Goal: Navigation & Orientation: Find specific page/section

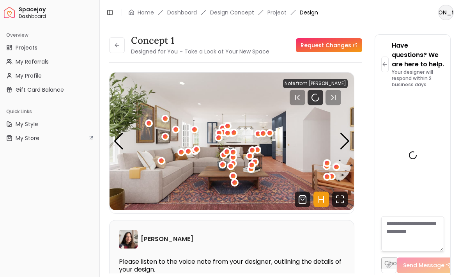
scroll to position [1370, 0]
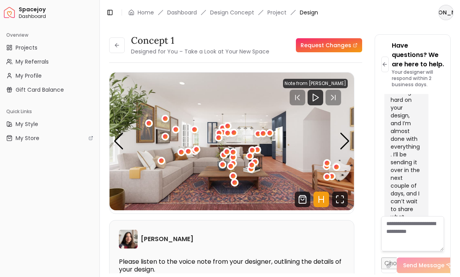
click at [343, 191] on icon "Fullscreen" at bounding box center [340, 199] width 16 height 16
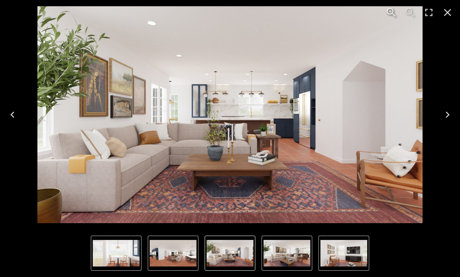
click at [438, 110] on button "Next" at bounding box center [447, 114] width 25 height 31
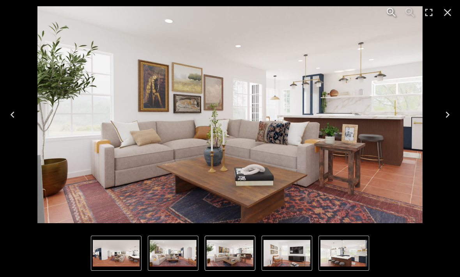
click at [446, 111] on icon "Next" at bounding box center [447, 114] width 12 height 12
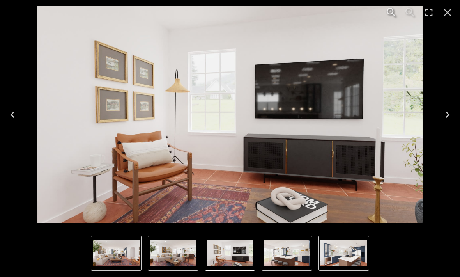
click at [446, 113] on icon "Next" at bounding box center [447, 114] width 12 height 12
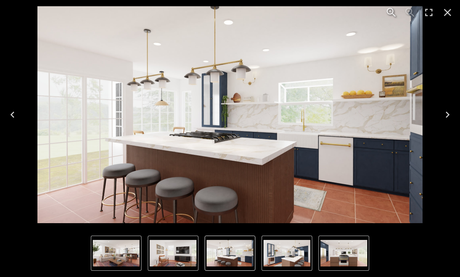
click at [444, 113] on icon "Next" at bounding box center [447, 114] width 12 height 12
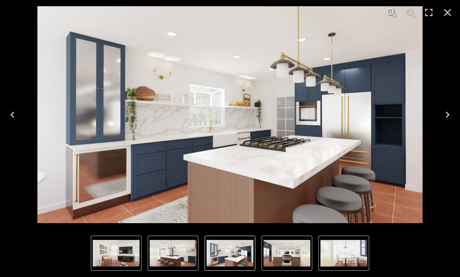
click at [447, 113] on icon "Next" at bounding box center [447, 114] width 4 height 6
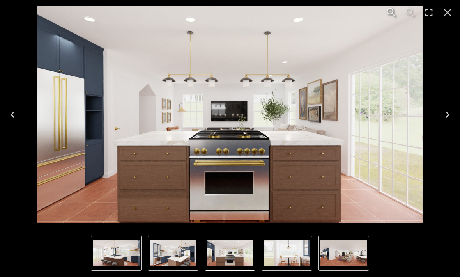
click at [447, 106] on button "Next" at bounding box center [447, 114] width 25 height 31
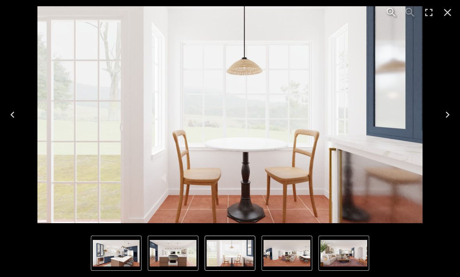
click at [443, 117] on icon "Next" at bounding box center [447, 114] width 12 height 12
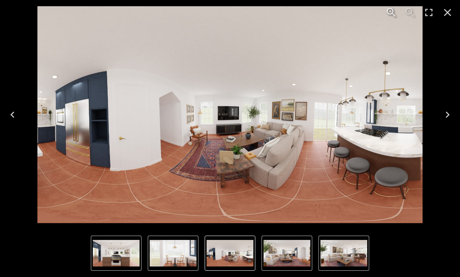
click at [443, 117] on icon "Next" at bounding box center [447, 114] width 12 height 12
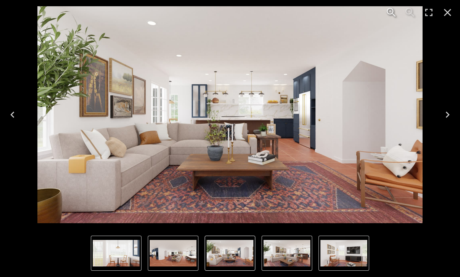
click at [10, 115] on icon "Previous" at bounding box center [12, 114] width 12 height 12
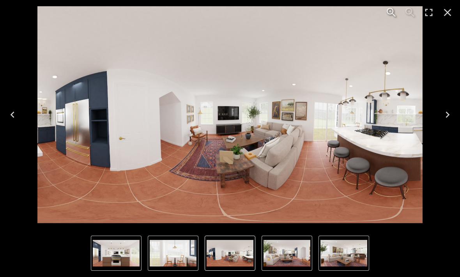
click at [16, 116] on icon "Previous" at bounding box center [12, 114] width 12 height 12
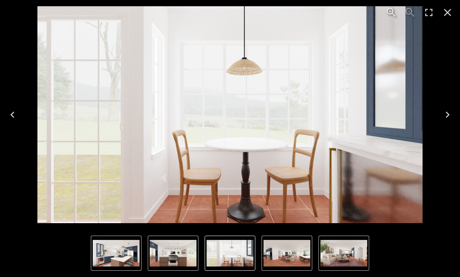
click at [12, 106] on button "Previous" at bounding box center [12, 114] width 25 height 31
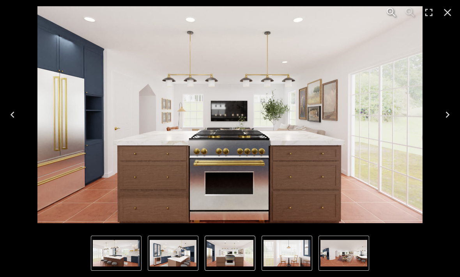
click at [12, 111] on icon "Previous" at bounding box center [12, 114] width 12 height 12
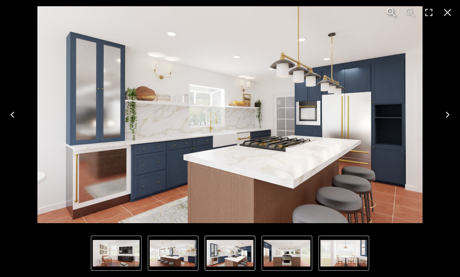
click at [442, 112] on icon "Next" at bounding box center [447, 114] width 12 height 12
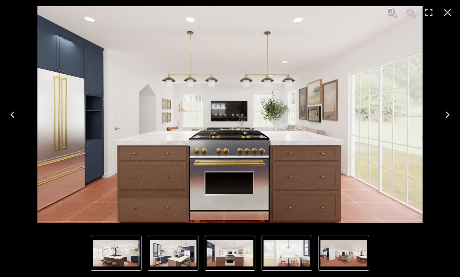
click at [445, 109] on icon "Next" at bounding box center [447, 114] width 12 height 12
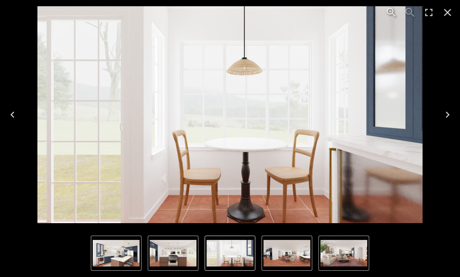
click at [444, 109] on icon "Next" at bounding box center [447, 114] width 12 height 12
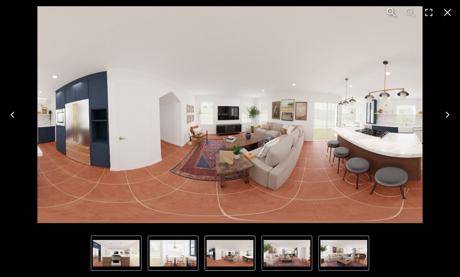
click at [436, 113] on button "Next" at bounding box center [447, 114] width 25 height 31
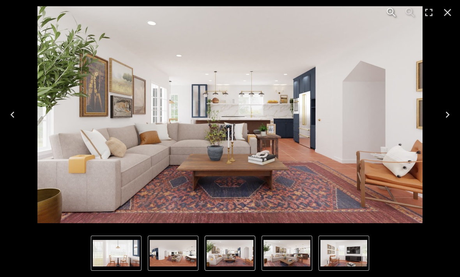
click at [443, 10] on icon "Close" at bounding box center [447, 12] width 12 height 12
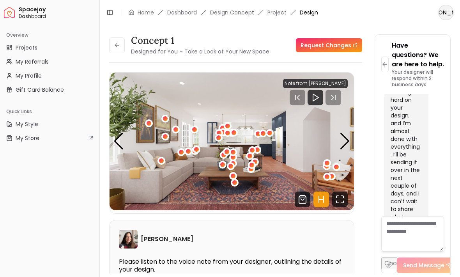
click at [118, 42] on icon at bounding box center [117, 45] width 6 height 6
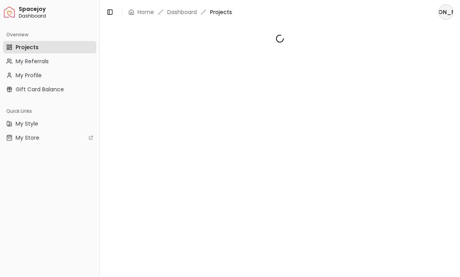
scroll to position [0, 0]
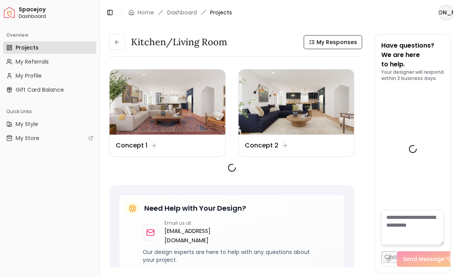
click at [291, 115] on img at bounding box center [296, 101] width 116 height 65
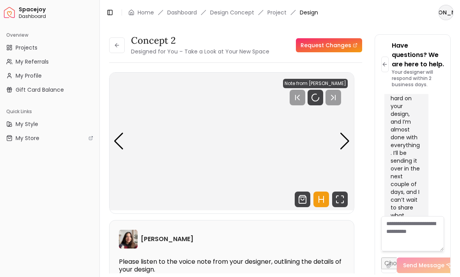
scroll to position [1370, 0]
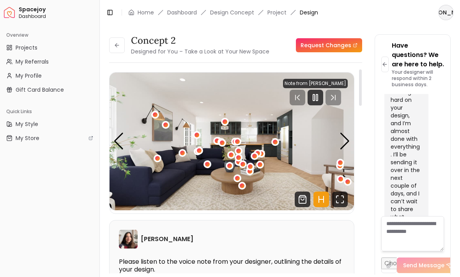
click at [341, 196] on icon "Fullscreen" at bounding box center [342, 197] width 2 height 2
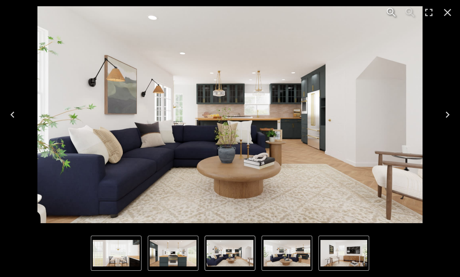
click at [443, 113] on icon "Next" at bounding box center [447, 114] width 12 height 12
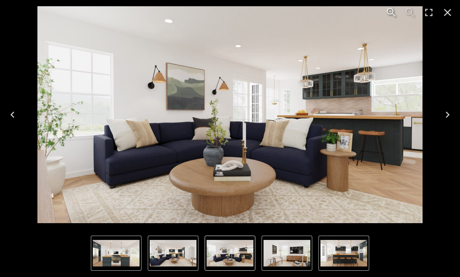
click at [447, 113] on icon "Next" at bounding box center [447, 114] width 4 height 6
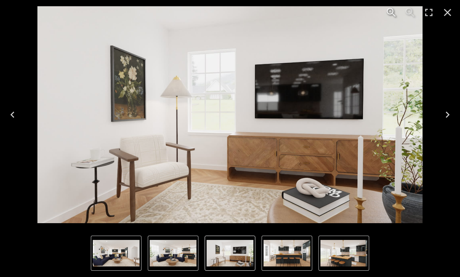
click at [447, 115] on icon "Next" at bounding box center [447, 114] width 12 height 12
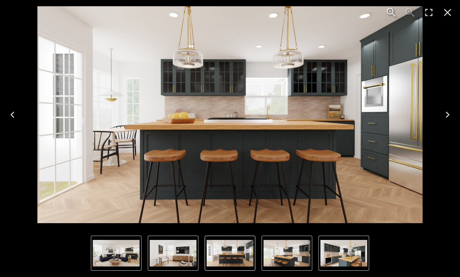
click at [446, 113] on icon "Next" at bounding box center [447, 114] width 12 height 12
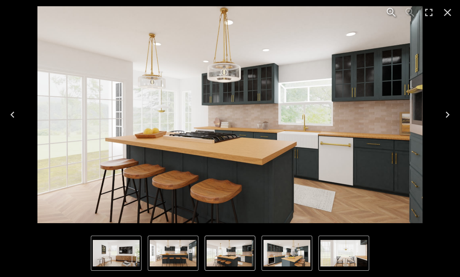
click at [17, 115] on icon "Previous" at bounding box center [12, 114] width 12 height 12
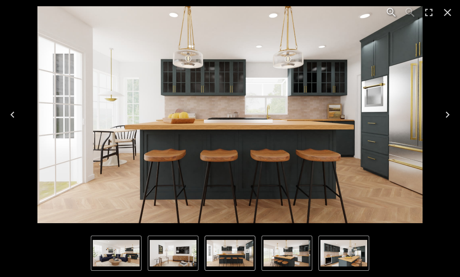
click at [449, 113] on icon "Next" at bounding box center [447, 114] width 12 height 12
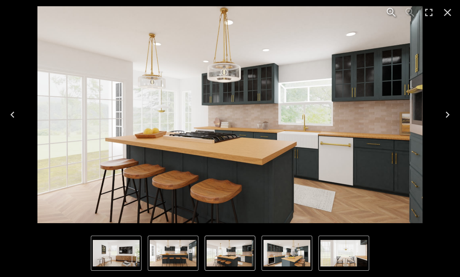
click at [447, 111] on icon "Next" at bounding box center [447, 114] width 12 height 12
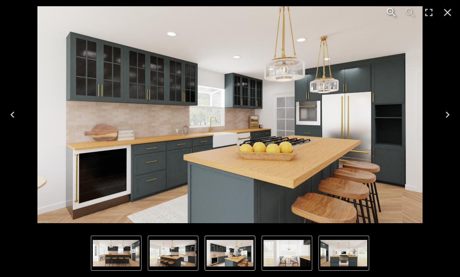
click at [444, 111] on icon "Next" at bounding box center [447, 114] width 12 height 12
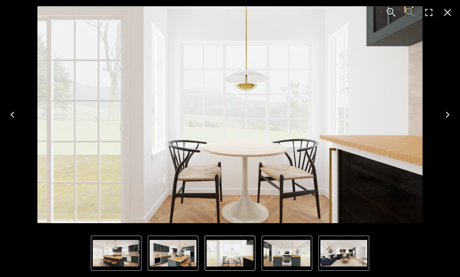
click at [17, 109] on icon "Previous" at bounding box center [12, 114] width 12 height 12
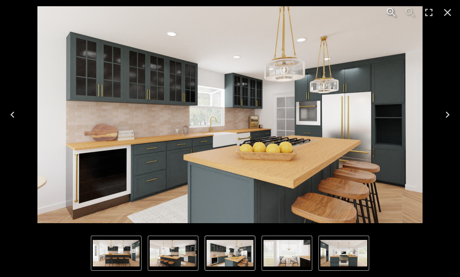
click at [442, 111] on icon "Next" at bounding box center [447, 114] width 12 height 12
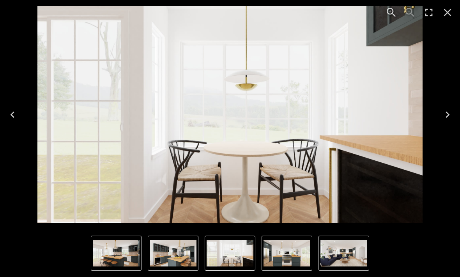
click at [451, 115] on icon "Next" at bounding box center [447, 114] width 12 height 12
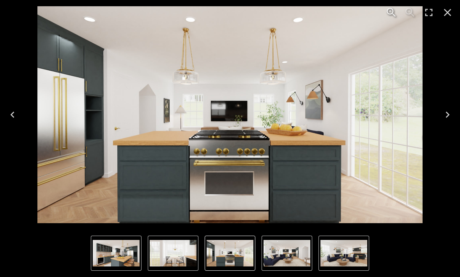
click at [452, 119] on icon "Next" at bounding box center [447, 114] width 12 height 12
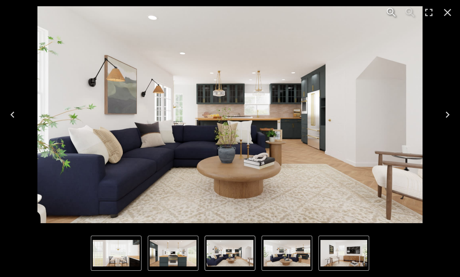
click at [455, 111] on button "Next" at bounding box center [447, 114] width 25 height 31
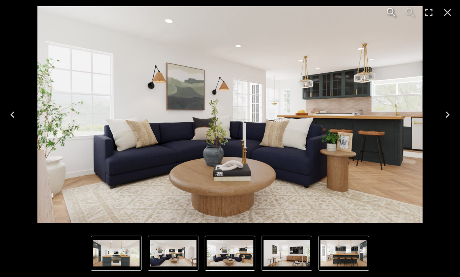
click at [440, 116] on button "Next" at bounding box center [447, 114] width 25 height 31
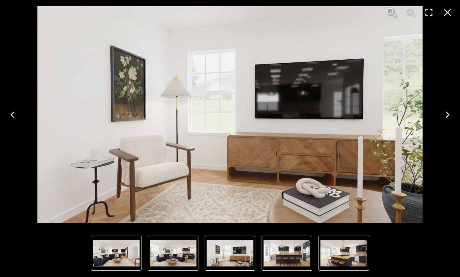
click at [448, 115] on icon "Next" at bounding box center [447, 114] width 4 height 6
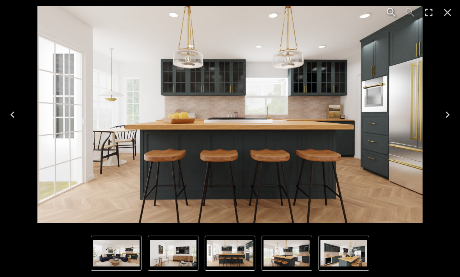
click at [453, 106] on button "Next" at bounding box center [447, 114] width 25 height 31
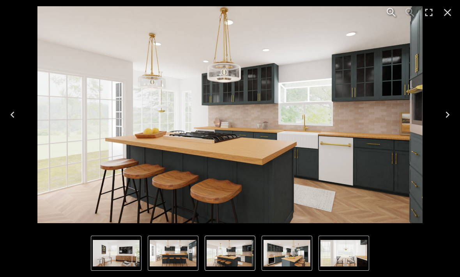
click at [444, 120] on icon "Next" at bounding box center [447, 114] width 12 height 12
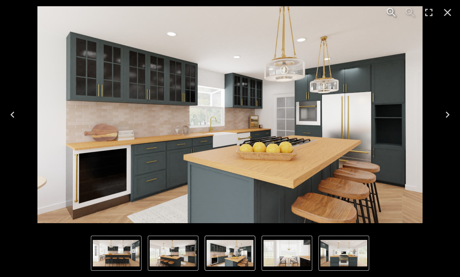
click at [448, 115] on icon "Next" at bounding box center [447, 114] width 4 height 6
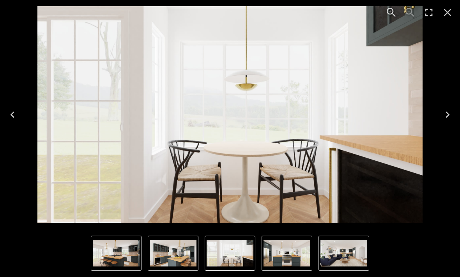
click at [441, 117] on icon "Next" at bounding box center [447, 114] width 12 height 12
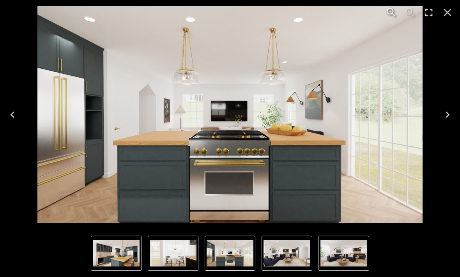
click at [445, 119] on icon "Next" at bounding box center [447, 114] width 12 height 12
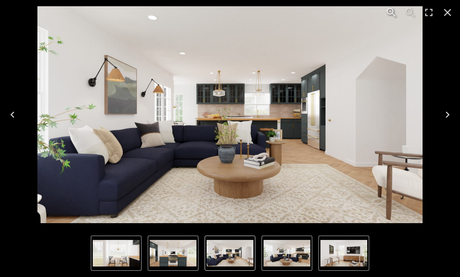
click at [11, 121] on button "Previous" at bounding box center [12, 114] width 25 height 31
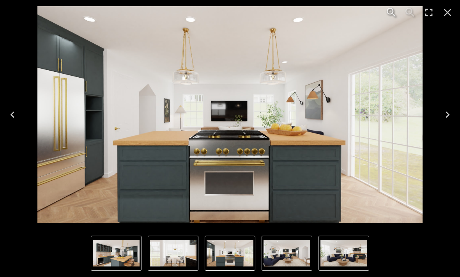
click at [6, 117] on button "Previous" at bounding box center [12, 114] width 25 height 31
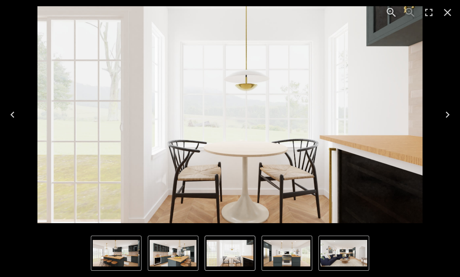
click at [17, 116] on icon "Previous" at bounding box center [12, 114] width 12 height 12
